Goal: Transaction & Acquisition: Purchase product/service

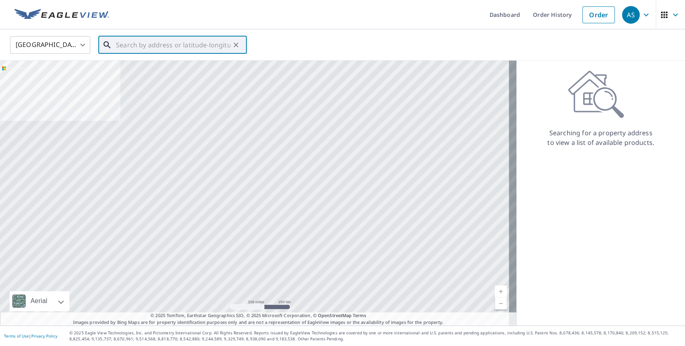
click at [200, 45] on input "text" at bounding box center [173, 45] width 114 height 22
paste input "[STREET_ADDRESS][PERSON_NAME]"
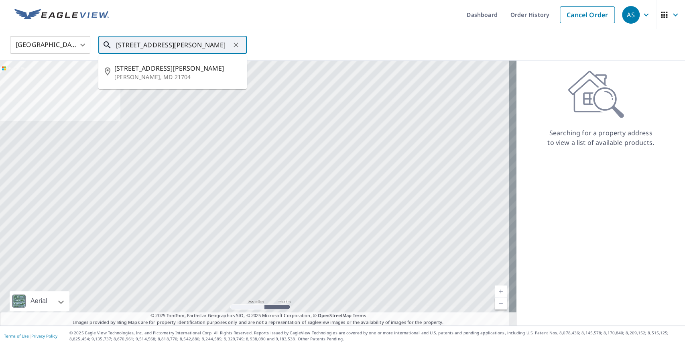
type input "[STREET_ADDRESS][PERSON_NAME]"
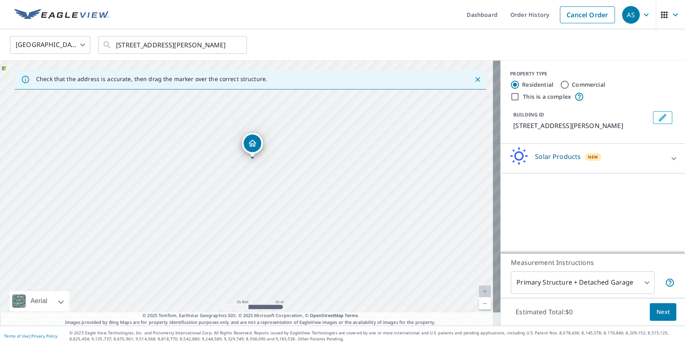
drag, startPoint x: 279, startPoint y: 222, endPoint x: 302, endPoint y: 153, distance: 72.8
click at [302, 153] on div "[STREET_ADDRESS][PERSON_NAME]" at bounding box center [250, 193] width 500 height 265
click at [600, 162] on div "Solar Products New" at bounding box center [585, 158] width 157 height 23
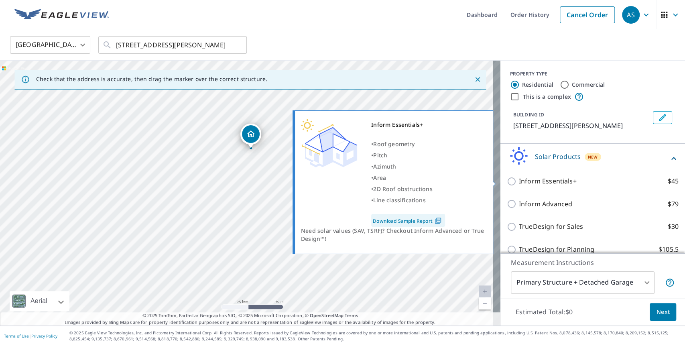
click at [507, 180] on input "Inform Essentials+ $45" at bounding box center [513, 181] width 12 height 10
checkbox input "true"
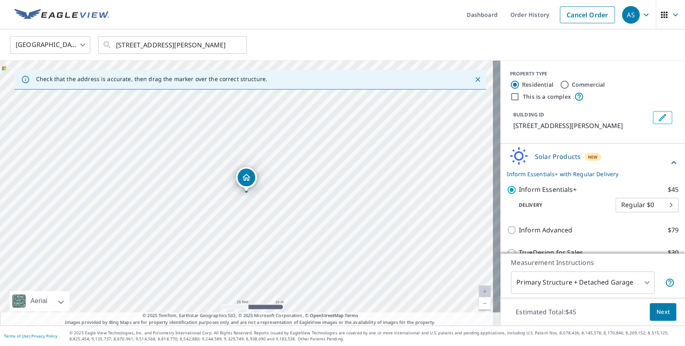
scroll to position [37, 0]
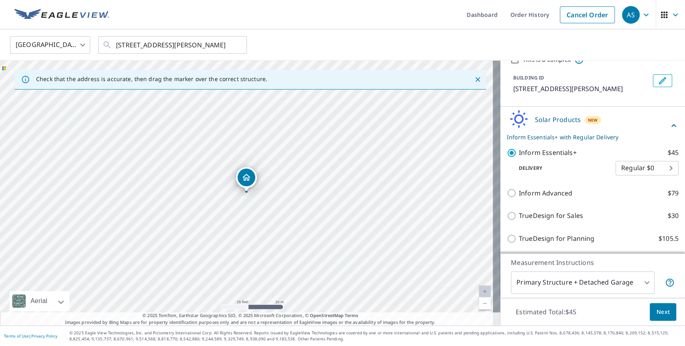
click at [658, 315] on span "Next" at bounding box center [663, 312] width 14 height 10
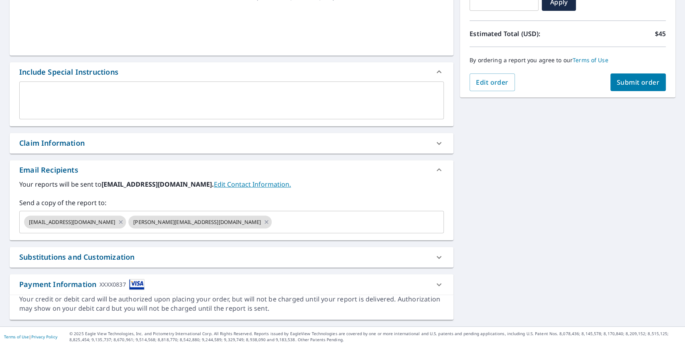
scroll to position [158, 0]
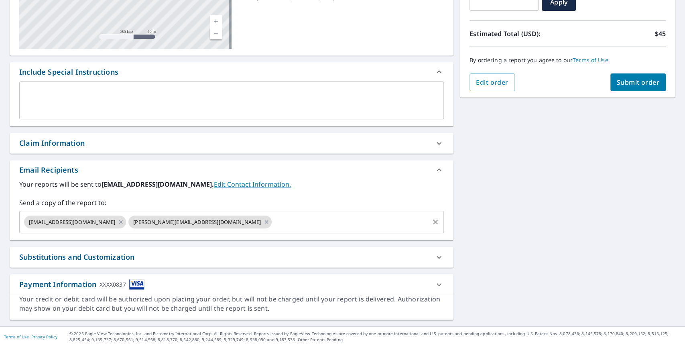
click at [273, 219] on input "text" at bounding box center [350, 221] width 155 height 15
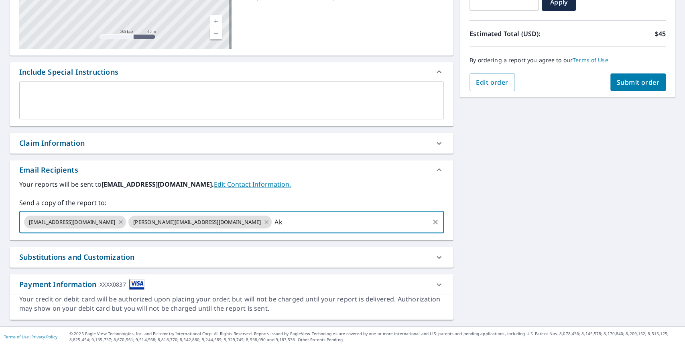
type input "A"
type input "[EMAIL_ADDRESS][DOMAIN_NAME]"
click at [472, 219] on div "**********" at bounding box center [342, 121] width 685 height 410
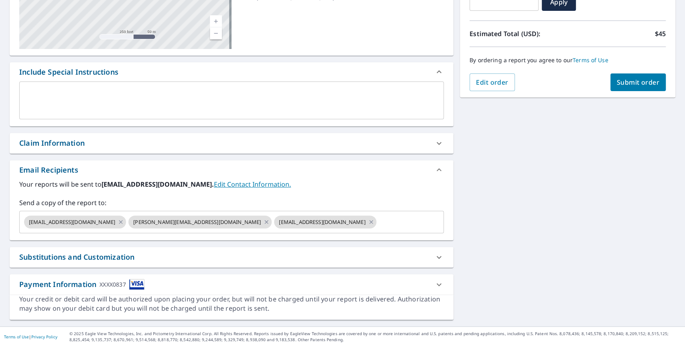
click at [627, 83] on span "Submit order" at bounding box center [637, 82] width 43 height 9
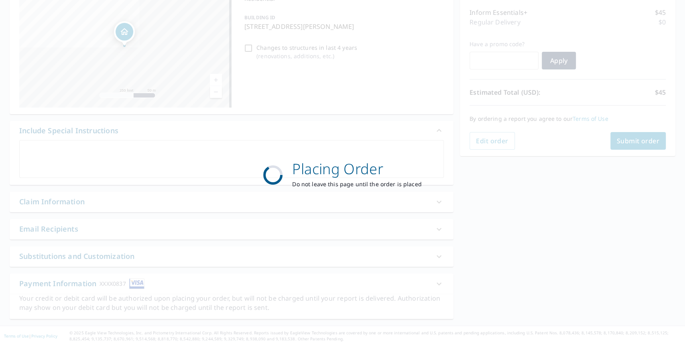
scroll to position [99, 0]
